Goal: Information Seeking & Learning: Check status

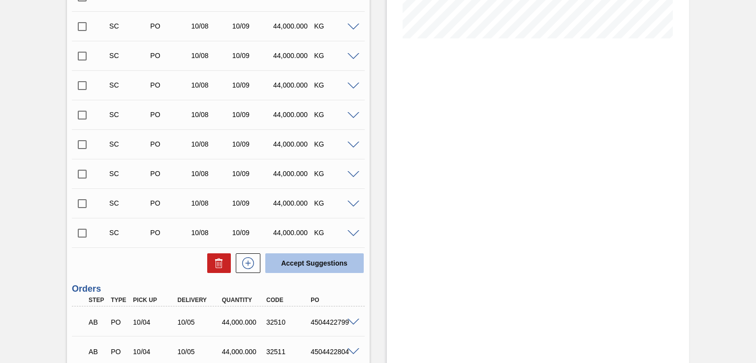
scroll to position [333, 0]
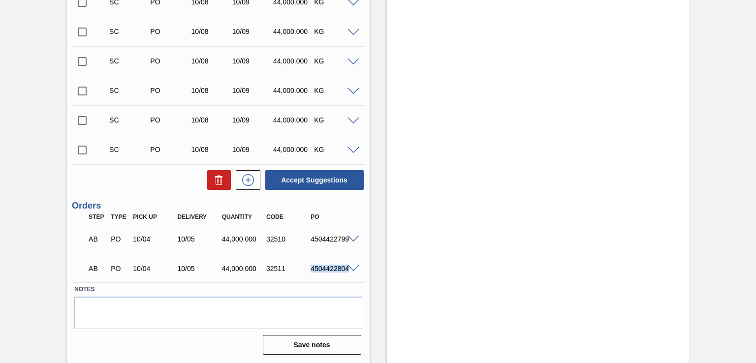
drag, startPoint x: 311, startPoint y: 268, endPoint x: 358, endPoint y: 272, distance: 47.9
click at [358, 272] on div "AB PO 10/04 10/05 44,000.000 32511 4504422804" at bounding box center [218, 267] width 292 height 25
copy div "4504422804"
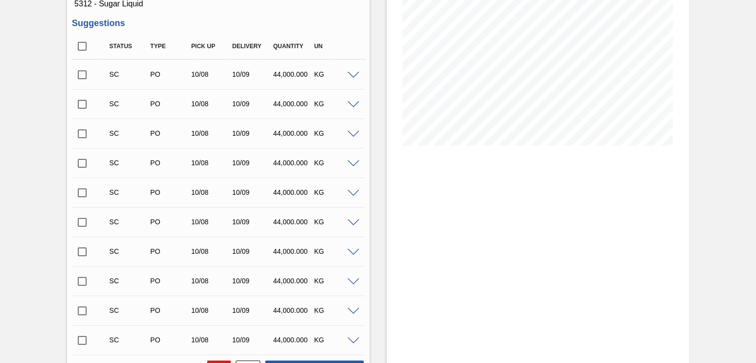
scroll to position [49, 0]
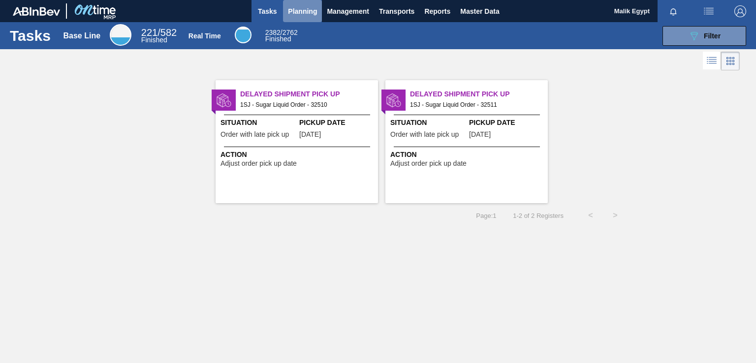
click at [308, 11] on span "Planning" at bounding box center [302, 11] width 29 height 12
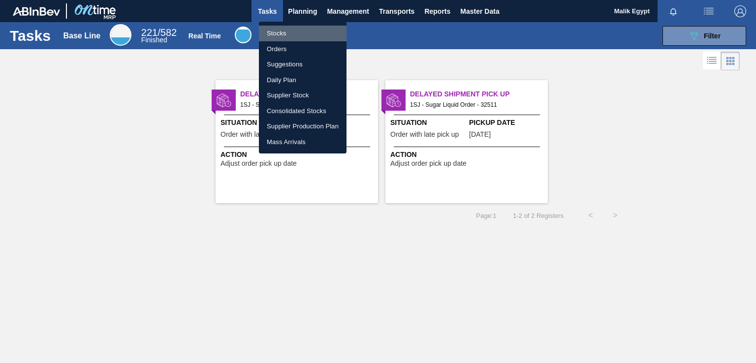
click at [284, 32] on li "Stocks" at bounding box center [303, 34] width 88 height 16
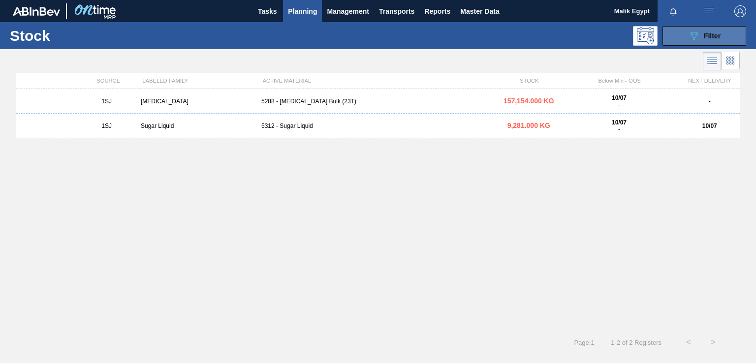
click at [705, 36] on span "Filter" at bounding box center [712, 36] width 17 height 8
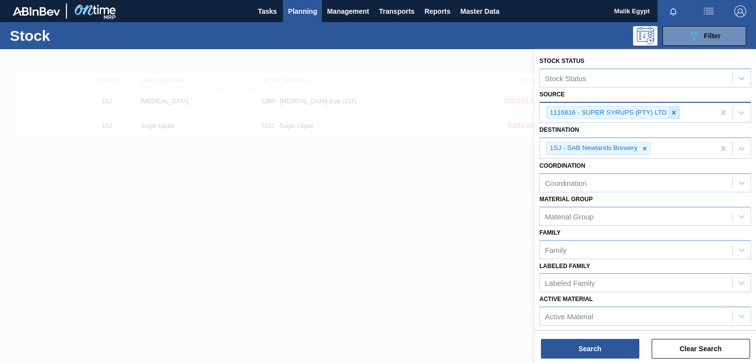
click at [671, 112] on icon at bounding box center [673, 112] width 7 height 7
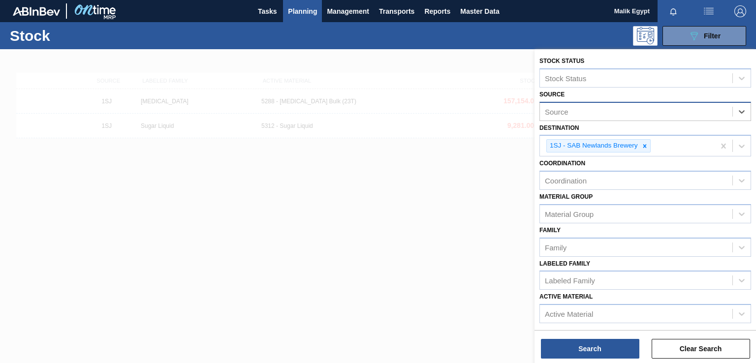
click at [650, 111] on div "Source" at bounding box center [636, 111] width 192 height 14
type input "bren"
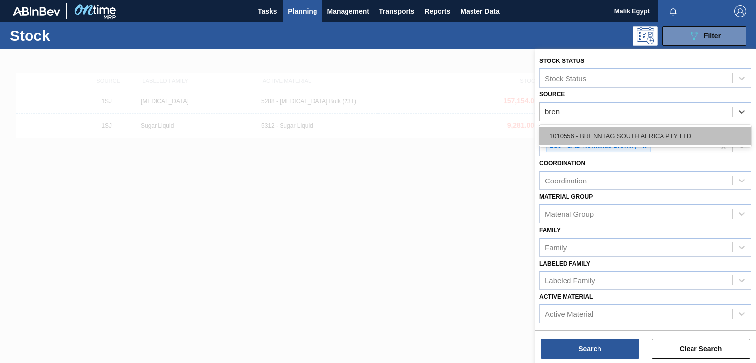
click at [604, 132] on div "1010556 - BRENNTAG SOUTH AFRICA PTY LTD" at bounding box center [646, 136] width 212 height 18
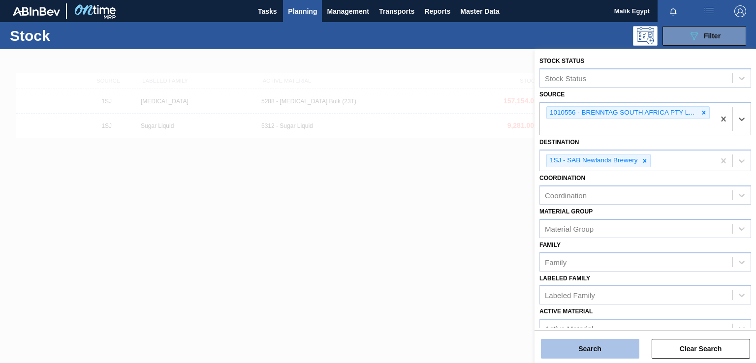
click at [601, 350] on button "Search" at bounding box center [590, 349] width 98 height 20
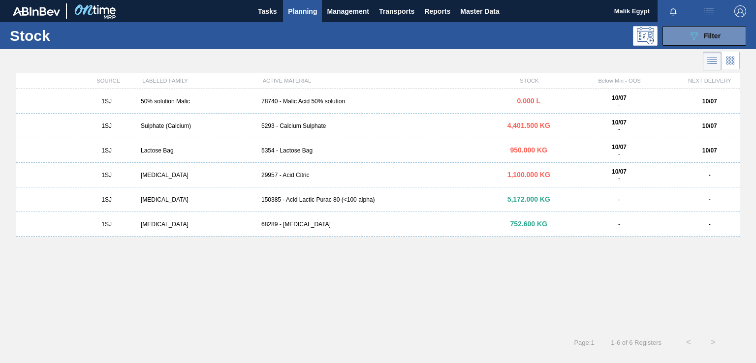
click at [292, 127] on div "5293 - Calcium Sulphate" at bounding box center [377, 126] width 241 height 7
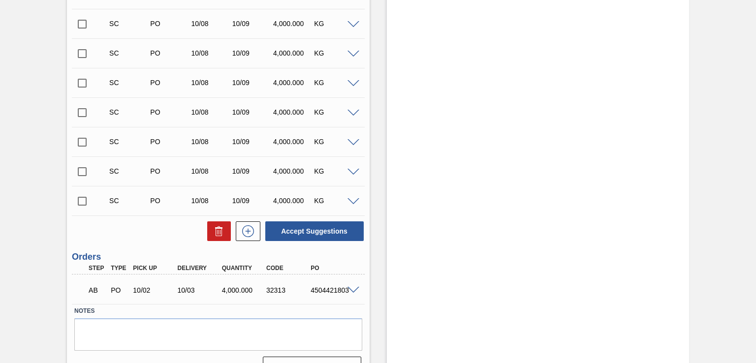
scroll to position [415, 0]
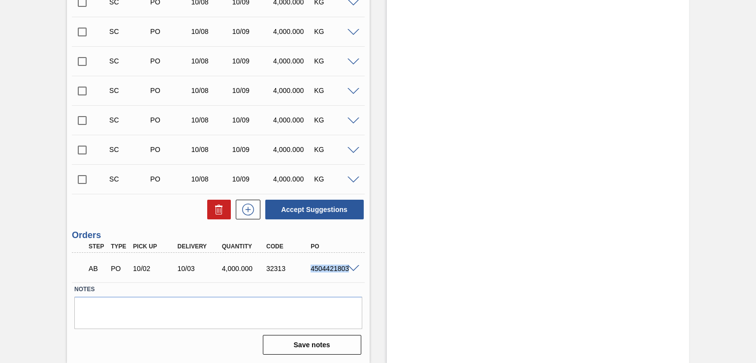
drag, startPoint x: 311, startPoint y: 268, endPoint x: 350, endPoint y: 269, distance: 39.4
click at [350, 269] on div "AB PO 10/02 10/03 4,000.000 32313 4504421803" at bounding box center [218, 267] width 292 height 25
copy div "4504421803"
